Goal: Information Seeking & Learning: Find specific page/section

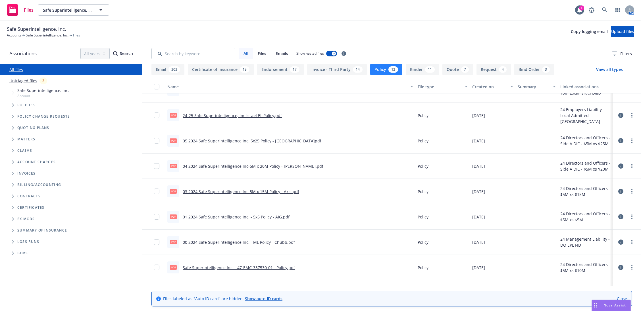
scroll to position [52, 0]
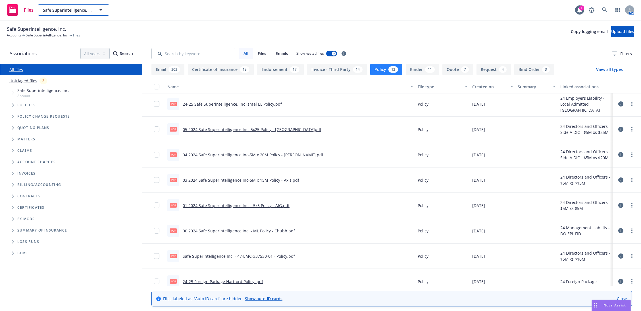
click at [57, 12] on span "Safe Superintelligence, Inc." at bounding box center [67, 10] width 49 height 6
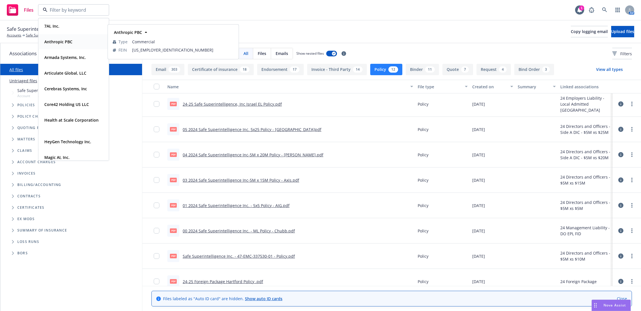
click at [67, 45] on div "Anthropic PBC" at bounding box center [58, 42] width 32 height 8
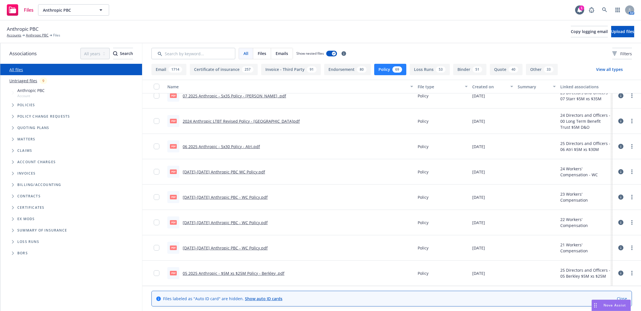
scroll to position [58, 0]
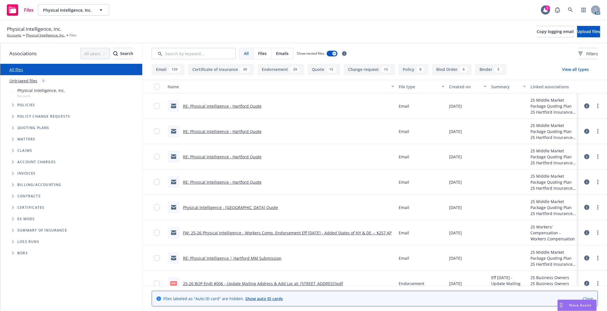
click at [247, 105] on link "RE: Physical Intelligence - Hartford Quote" at bounding box center [222, 105] width 78 height 5
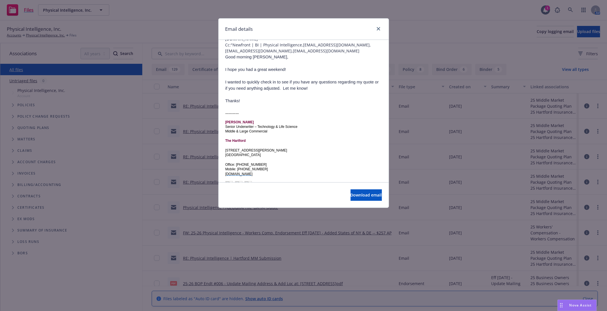
scroll to position [52, 0]
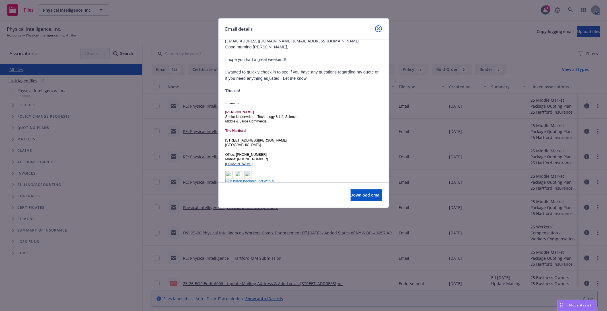
click at [375, 29] on link "close" at bounding box center [378, 28] width 7 height 7
